Goal: Navigation & Orientation: Find specific page/section

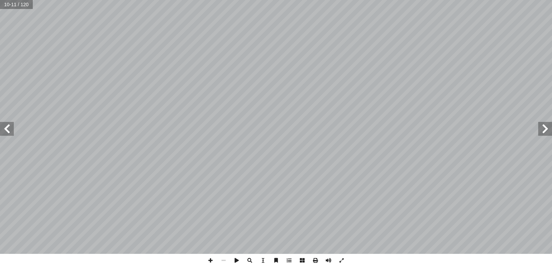
click at [8, 126] on span at bounding box center [7, 129] width 14 height 14
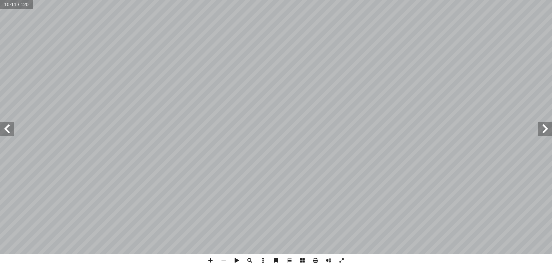
click at [8, 126] on span at bounding box center [7, 129] width 14 height 14
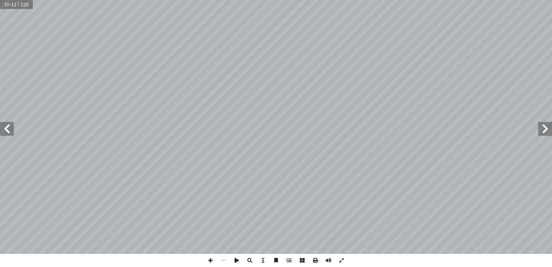
click at [8, 126] on span at bounding box center [7, 129] width 14 height 14
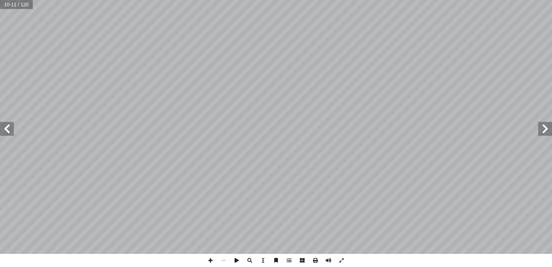
click at [8, 126] on span at bounding box center [7, 129] width 14 height 14
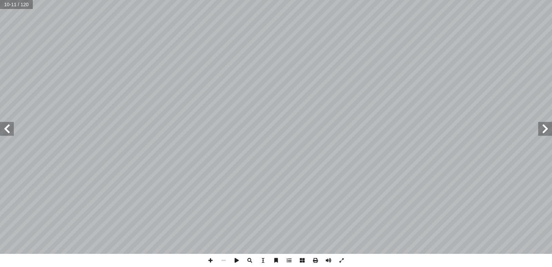
click at [8, 126] on span at bounding box center [7, 129] width 14 height 14
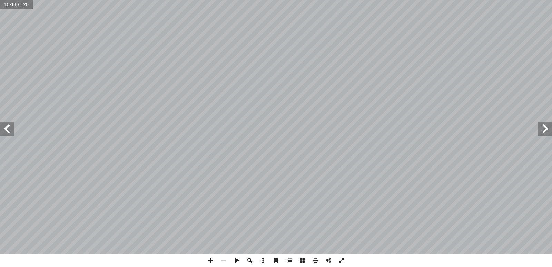
click at [8, 126] on span at bounding box center [7, 129] width 14 height 14
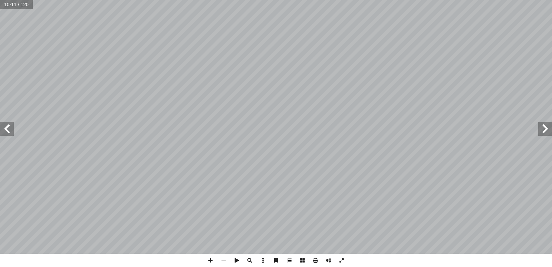
click at [8, 126] on span at bounding box center [7, 129] width 14 height 14
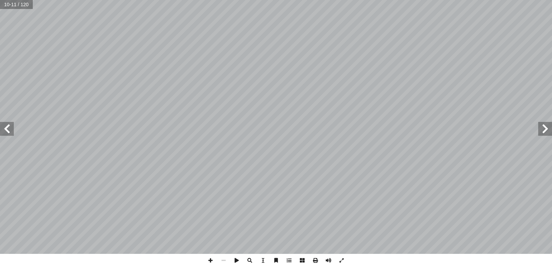
click at [10, 134] on span at bounding box center [7, 129] width 14 height 14
click at [7, 130] on span at bounding box center [7, 129] width 14 height 14
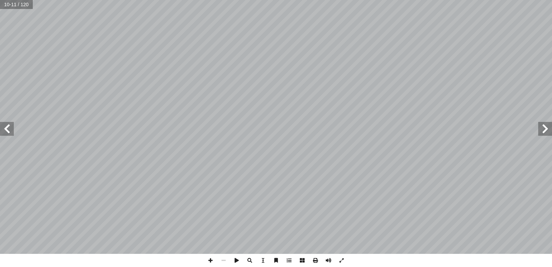
click at [7, 130] on span at bounding box center [7, 129] width 14 height 14
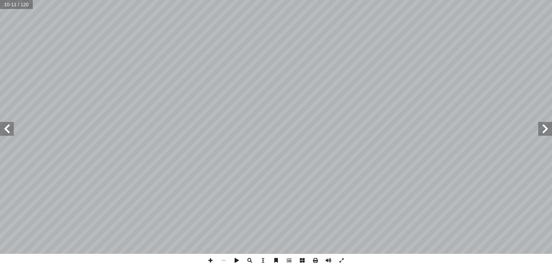
click at [7, 130] on span at bounding box center [7, 129] width 14 height 14
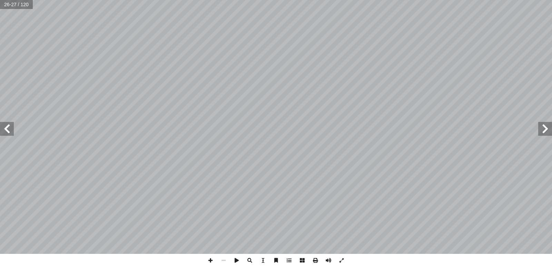
click at [7, 130] on span at bounding box center [7, 129] width 14 height 14
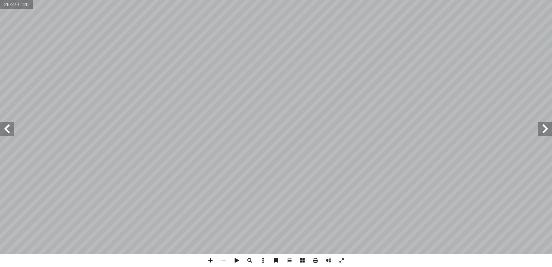
click at [7, 130] on span at bounding box center [7, 129] width 14 height 14
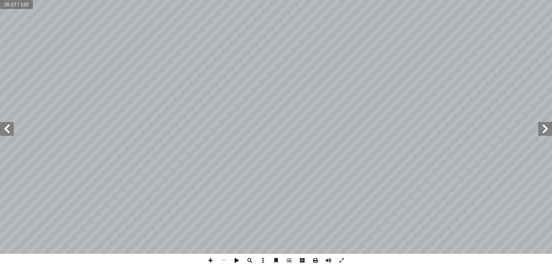
click at [7, 130] on span at bounding box center [7, 129] width 14 height 14
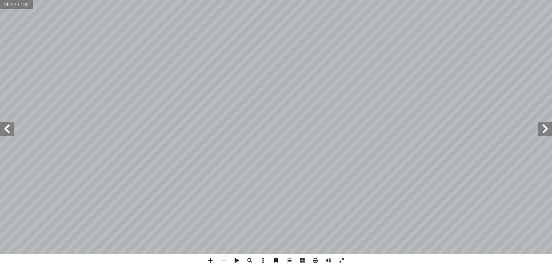
click at [7, 130] on span at bounding box center [7, 129] width 14 height 14
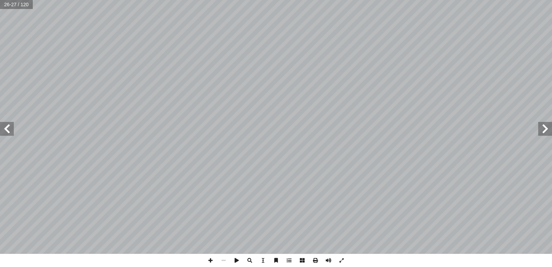
click at [7, 130] on span at bounding box center [7, 129] width 14 height 14
